Goal: Find specific page/section: Find specific page/section

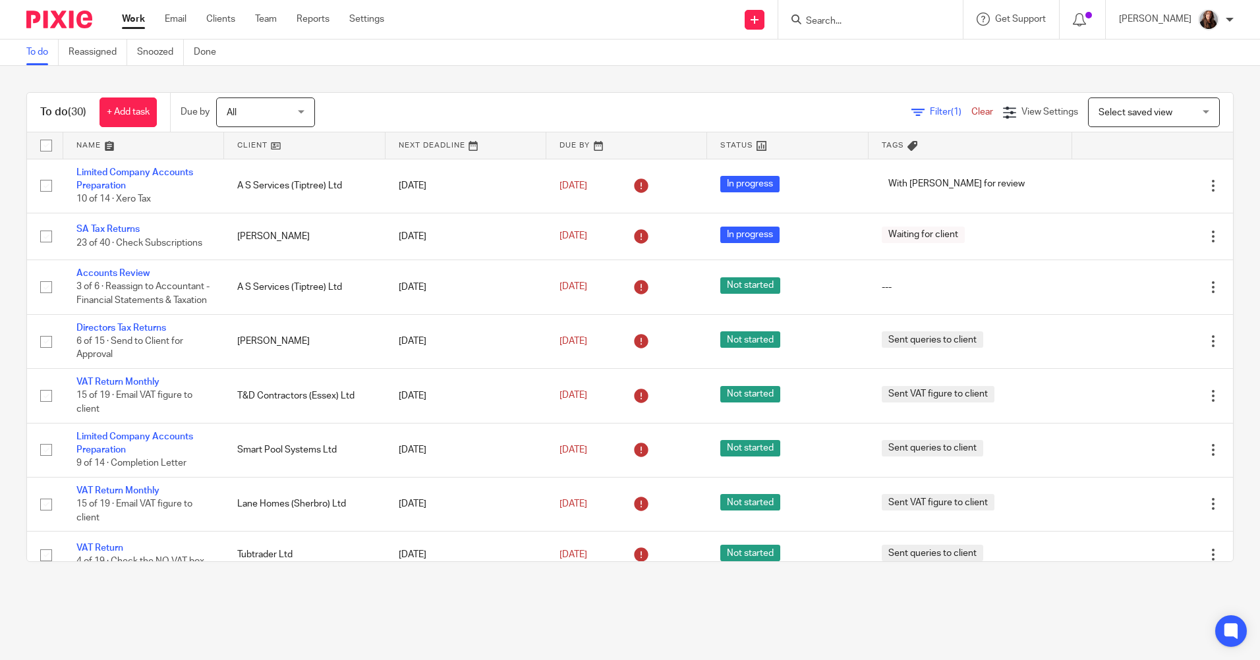
click at [858, 20] on input "Search" at bounding box center [863, 22] width 119 height 12
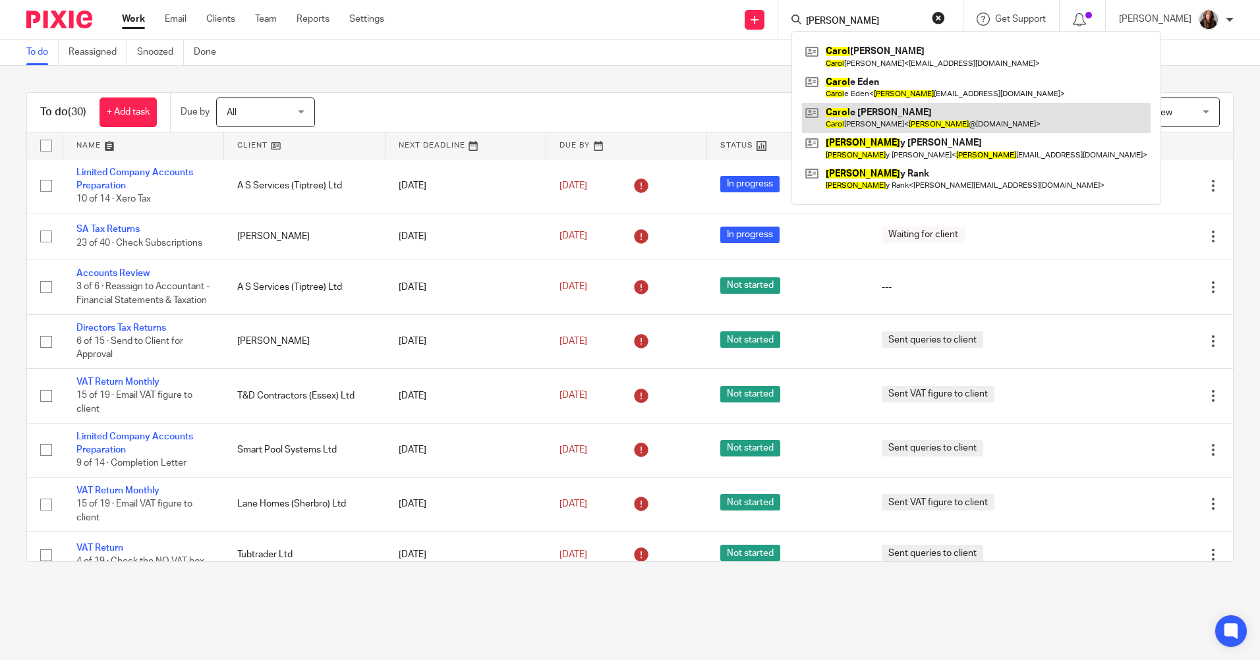
type input "[PERSON_NAME]"
click at [862, 108] on link at bounding box center [976, 118] width 349 height 30
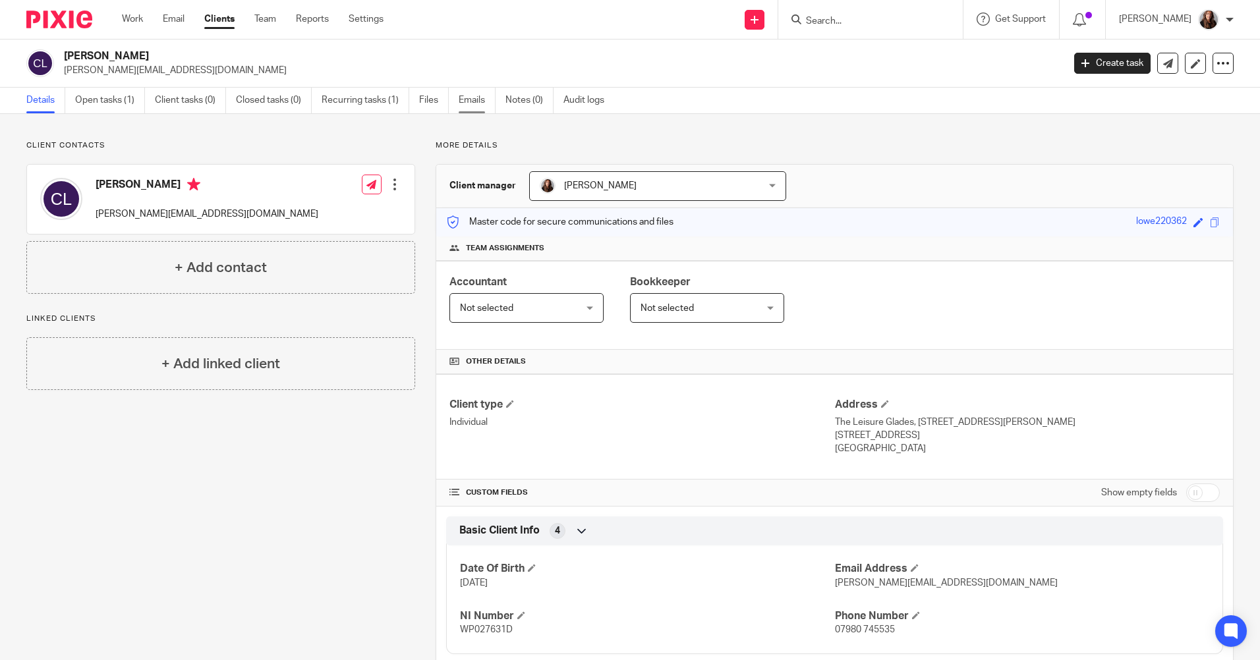
click at [468, 105] on link "Emails" at bounding box center [477, 101] width 37 height 26
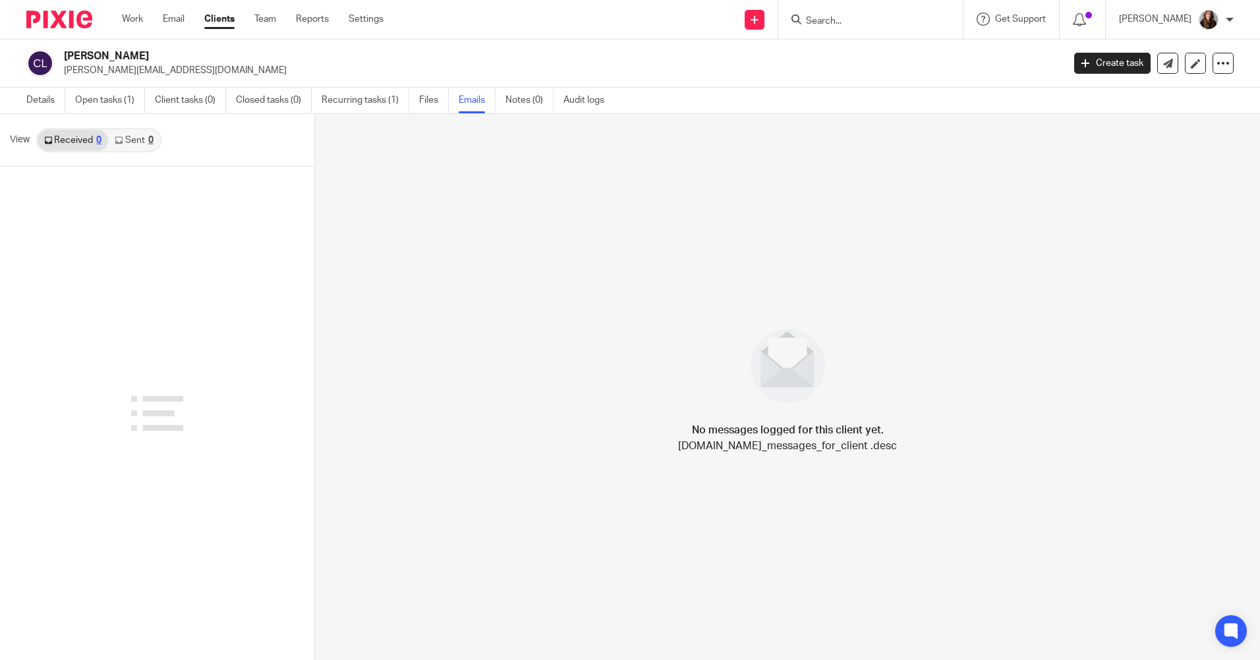
click at [153, 140] on div "0" at bounding box center [150, 140] width 5 height 9
click at [51, 98] on link "Details" at bounding box center [45, 101] width 39 height 26
